Goal: Answer question/provide support

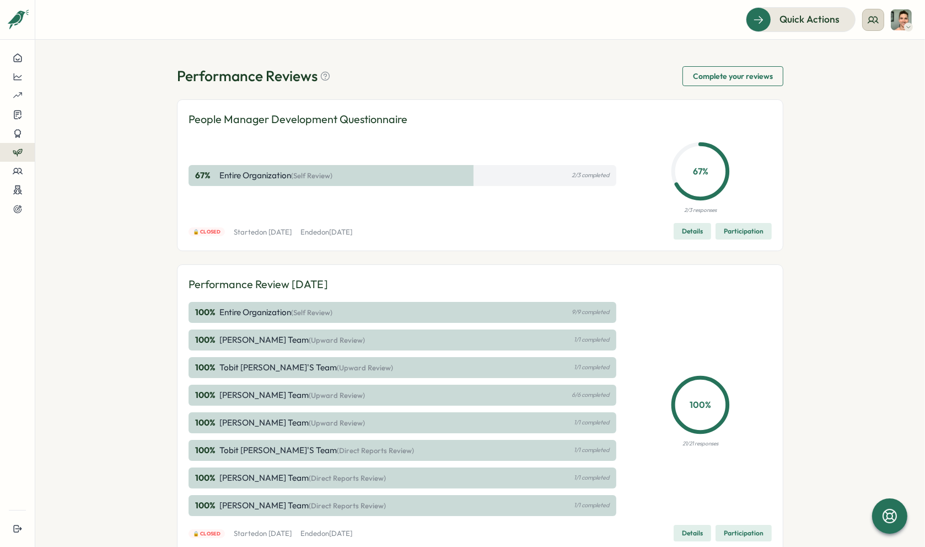
drag, startPoint x: 867, startPoint y: 25, endPoint x: 873, endPoint y: 24, distance: 6.3
click at [867, 25] on button at bounding box center [874, 20] width 22 height 22
click at [871, 53] on div "My Team" at bounding box center [873, 55] width 69 height 12
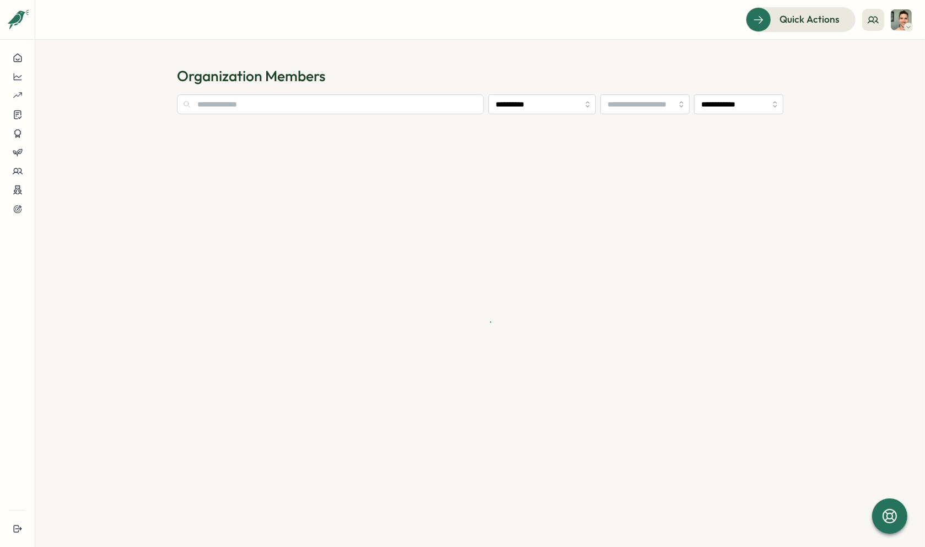
type input "**********"
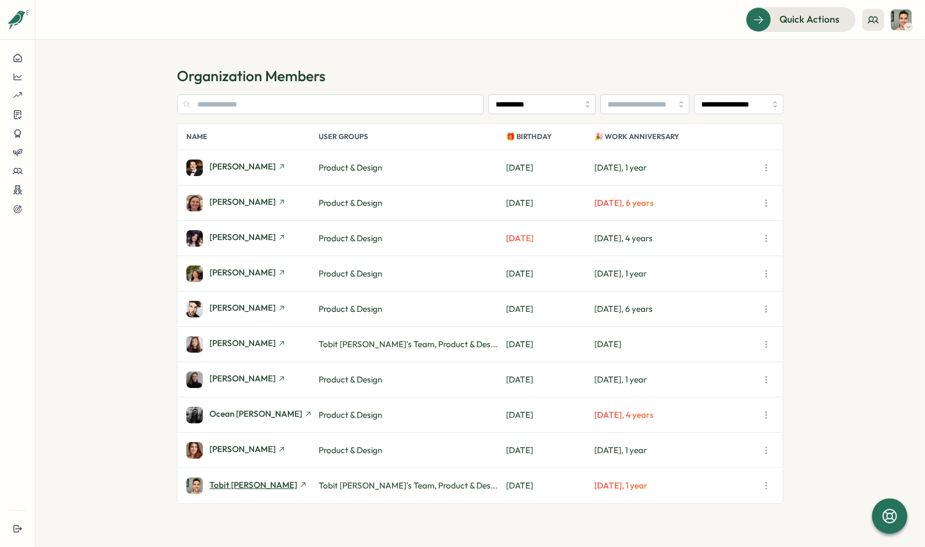
click at [247, 483] on span "Tobit [PERSON_NAME]" at bounding box center [254, 484] width 88 height 8
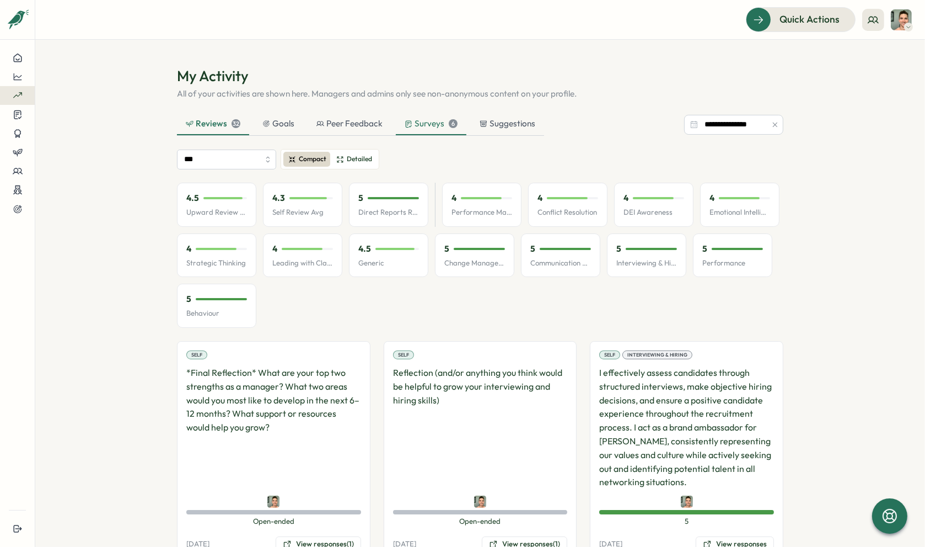
click at [444, 127] on div "Surveys 6" at bounding box center [431, 123] width 53 height 12
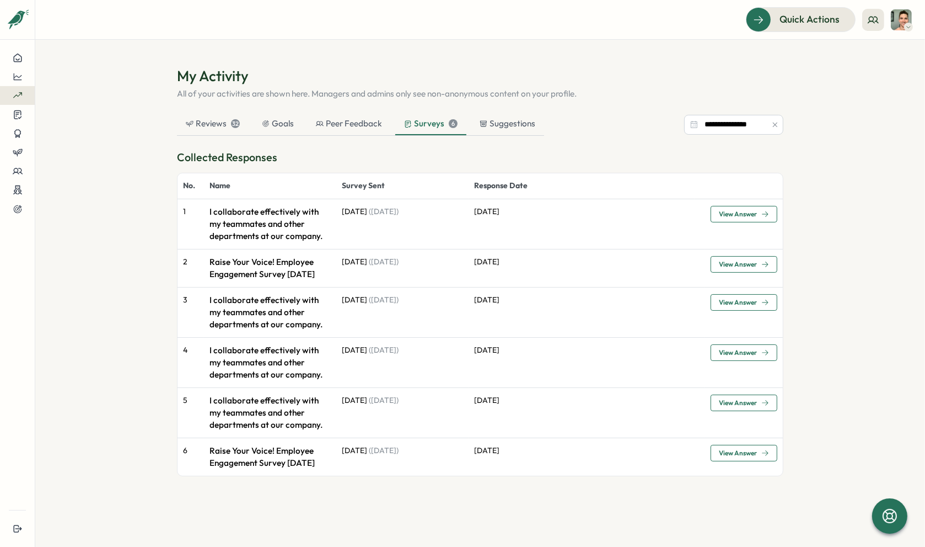
click at [757, 264] on span "View Answer" at bounding box center [738, 264] width 38 height 7
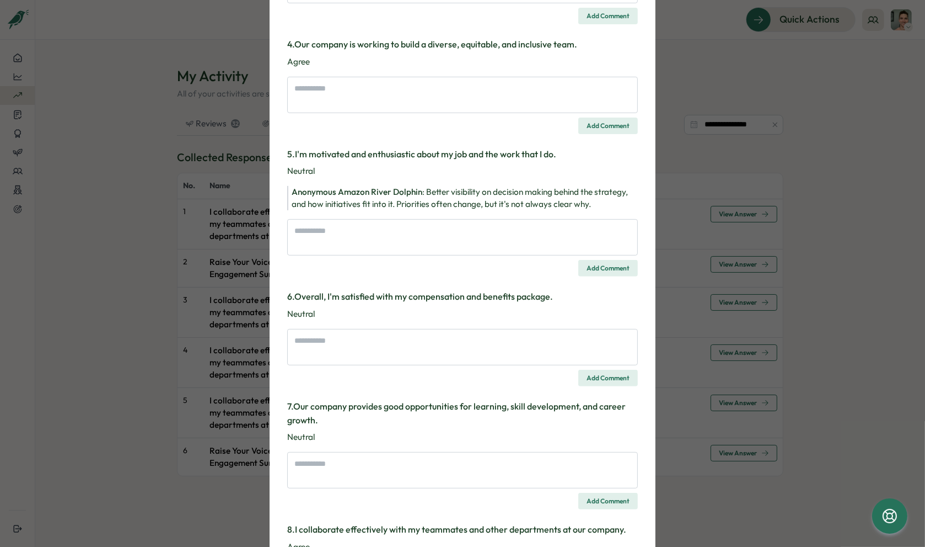
scroll to position [456, 0]
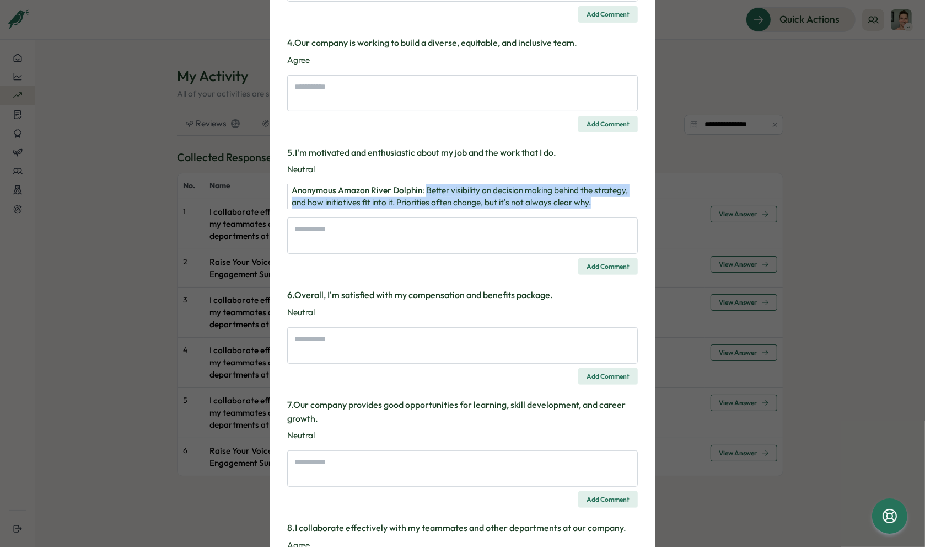
drag, startPoint x: 425, startPoint y: 190, endPoint x: 614, endPoint y: 197, distance: 189.3
click at [614, 197] on div "Anonymous Amazon River Dolphin : Better visibility on decision making behind th…" at bounding box center [465, 196] width 346 height 24
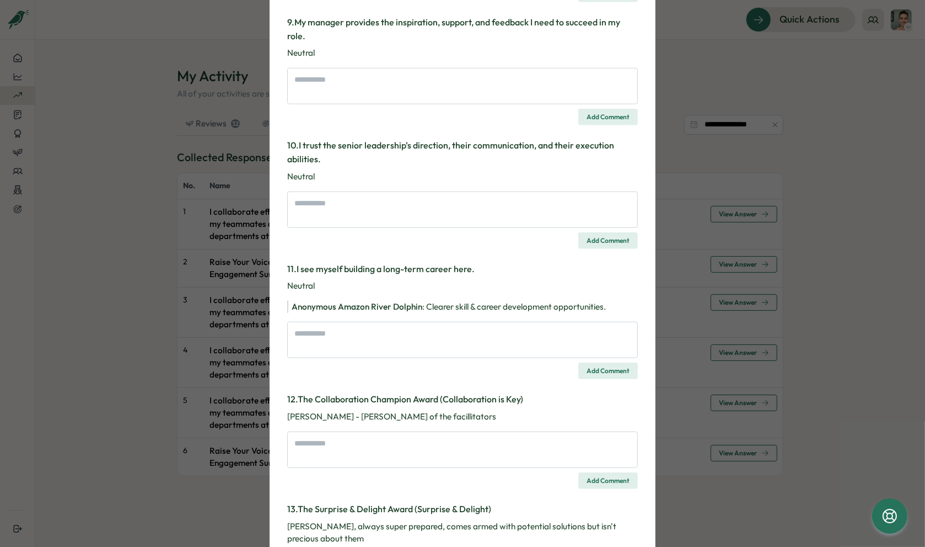
scroll to position [848, 0]
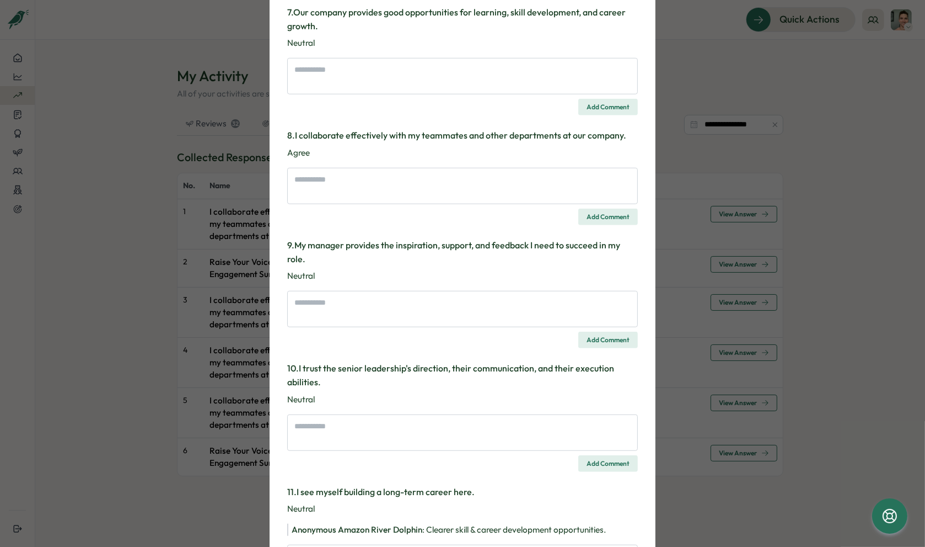
click at [751, 77] on div "Survey Response Raise Your Voice! Employee Engagement Survey [DATE] Please note…" at bounding box center [462, 273] width 925 height 547
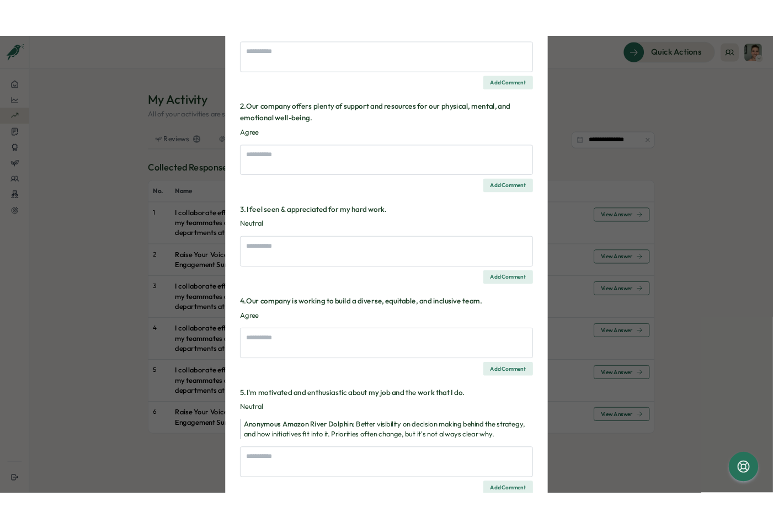
scroll to position [0, 0]
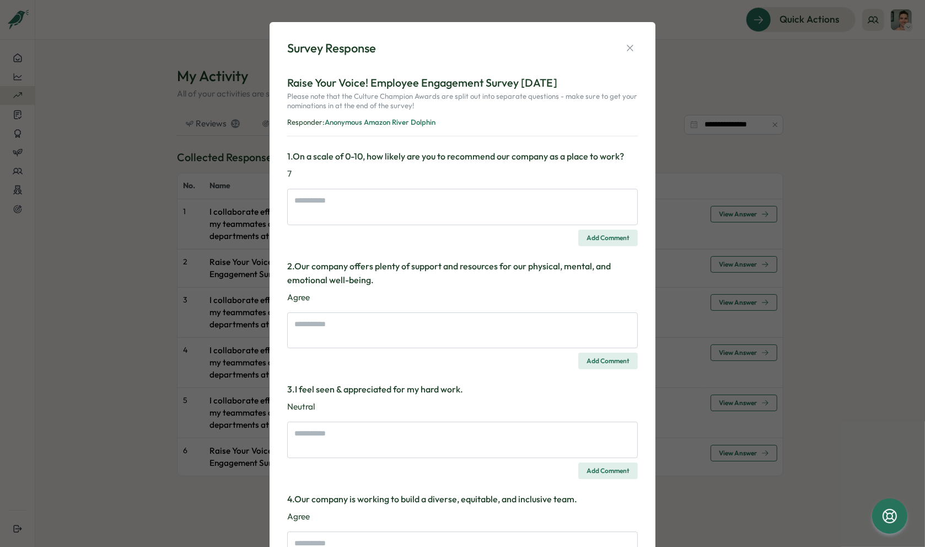
click at [629, 51] on icon "button" at bounding box center [630, 47] width 11 height 11
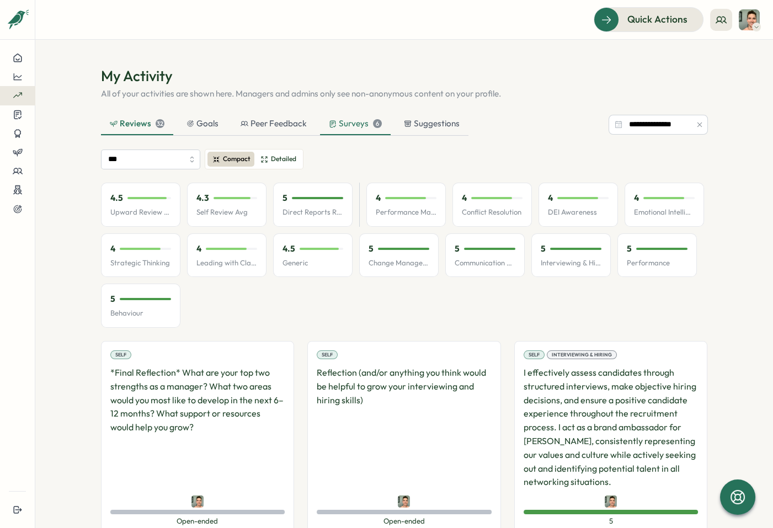
click at [341, 130] on div "Surveys 6" at bounding box center [355, 124] width 71 height 22
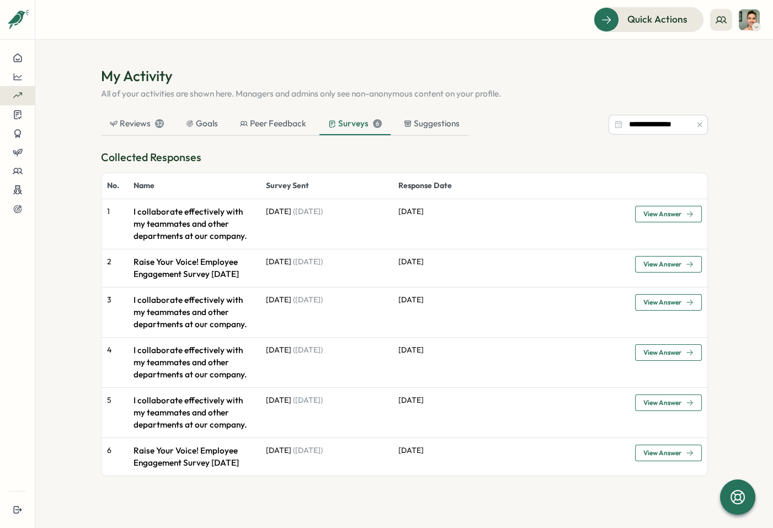
click at [681, 258] on span "View Answer" at bounding box center [668, 263] width 50 height 15
type textarea "*"
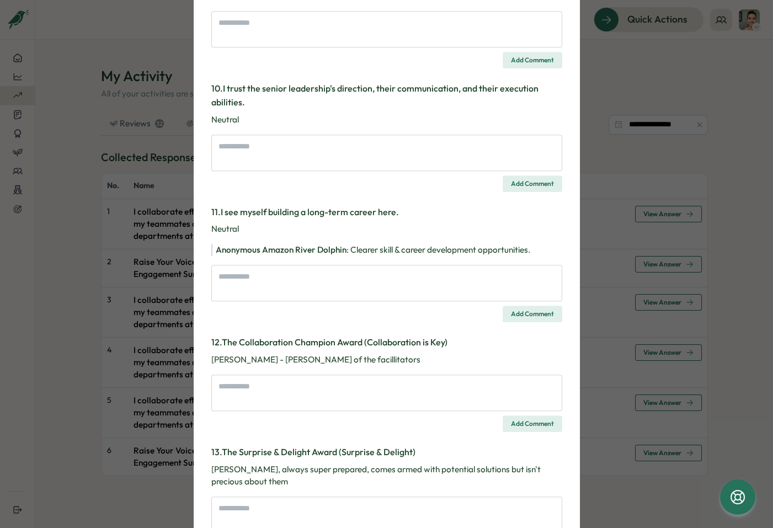
scroll to position [1213, 0]
